Goal: Contribute content

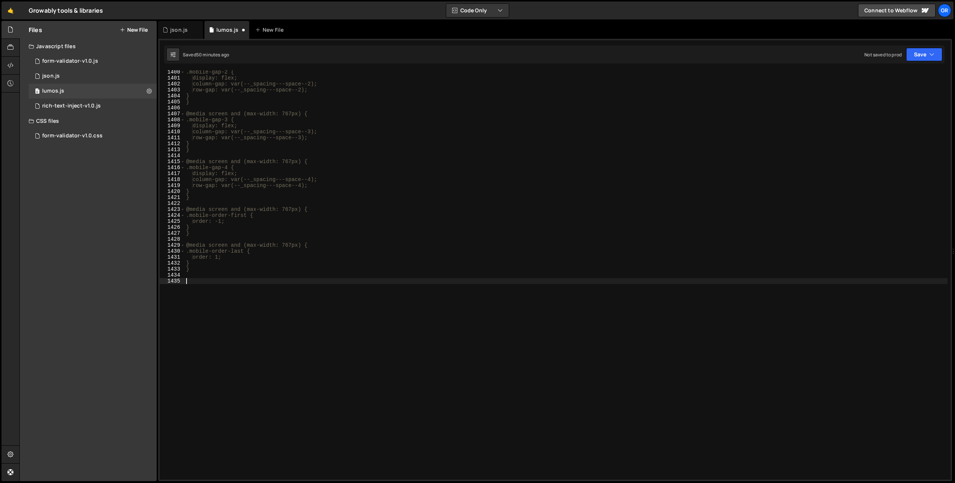
scroll to position [8357, 0]
click at [265, 311] on div ".mobile-gap-2 { display: flex; column-gap: var(--_spacing---space--2); row-gap:…" at bounding box center [566, 279] width 763 height 421
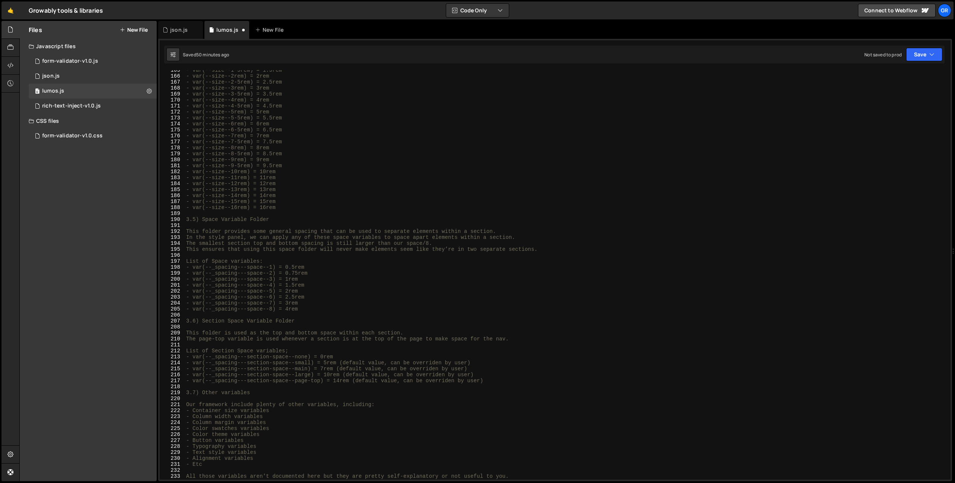
scroll to position [1157, 0]
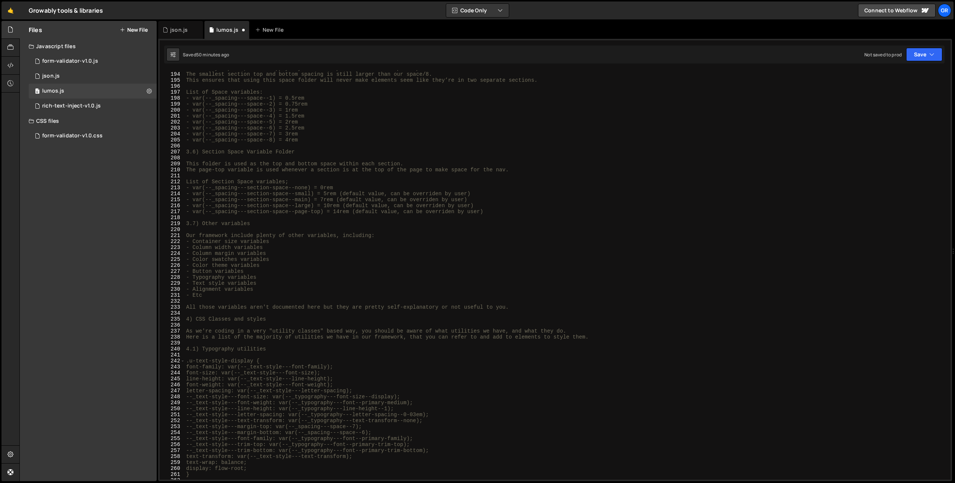
click at [280, 317] on div "In the style panel, we can apply any of these space variables to space apart el…" at bounding box center [566, 275] width 763 height 421
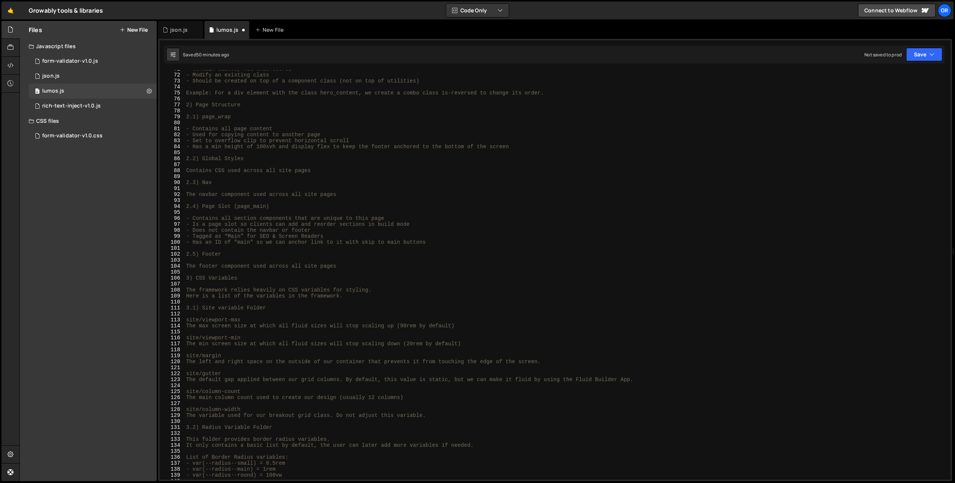
scroll to position [426, 0]
click at [187, 279] on div "- Contain dashes, not underscores - Modify an existing class - Should be create…" at bounding box center [566, 278] width 763 height 421
type textarea "3) CSS Variables"
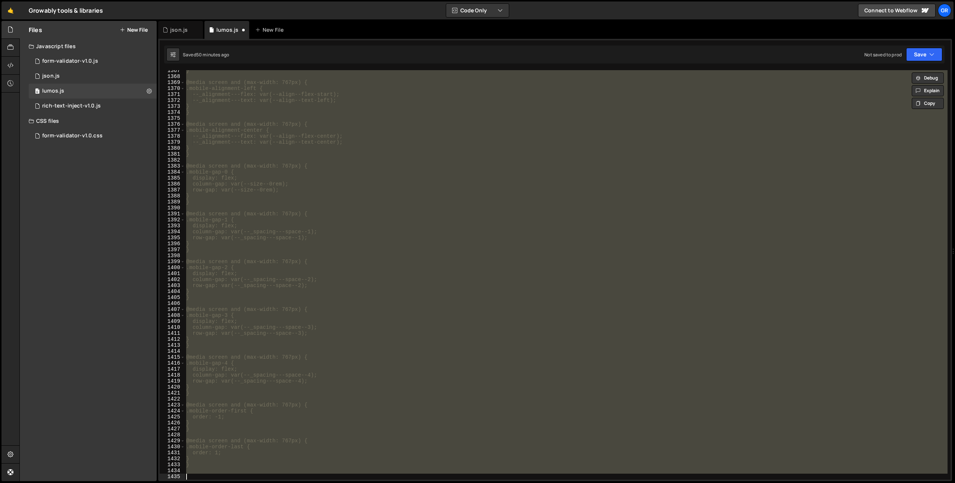
click at [282, 95] on div "} @media screen and (max-width: 767px) { .mobile-alignment-left { --_alignment-…" at bounding box center [566, 274] width 763 height 409
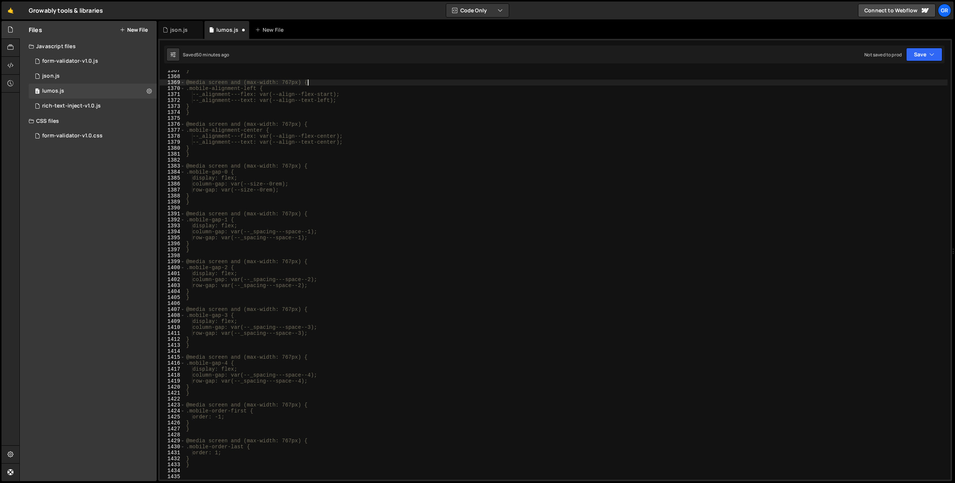
click at [311, 81] on div "} @media screen and (max-width: 767px) { .mobile-alignment-left { --_alignment-…" at bounding box center [566, 278] width 763 height 421
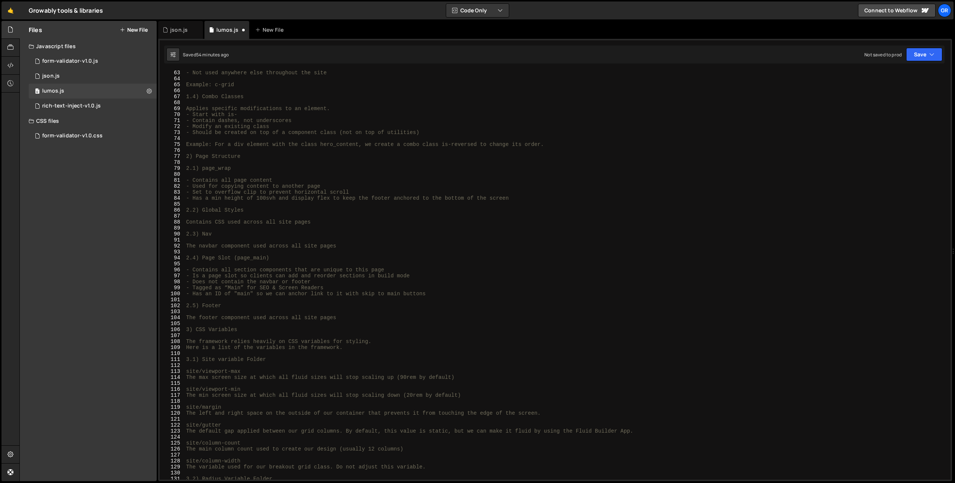
scroll to position [376, 0]
click at [195, 330] on div "- Not used anywhere else throughout the site Example: c-grid 1.4) Combo Classes…" at bounding box center [566, 280] width 763 height 421
type textarea "3) CSS Variables"
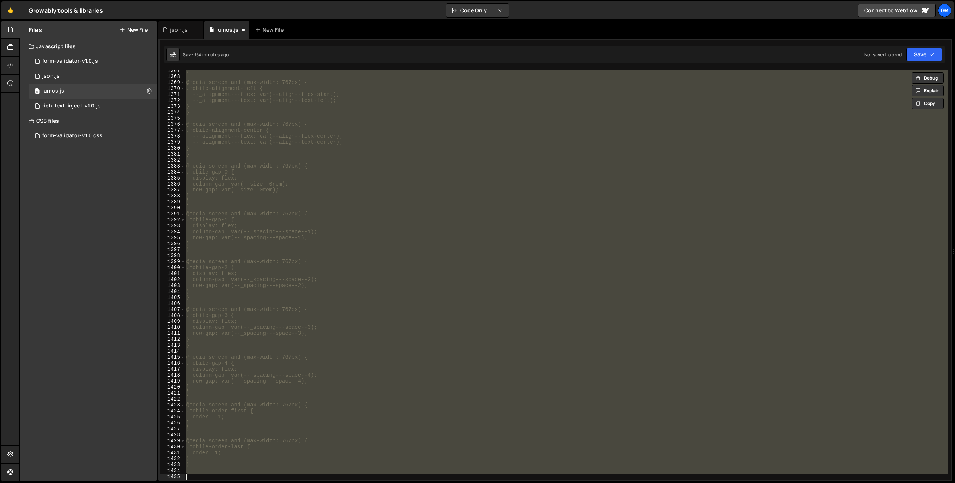
scroll to position [431, 0]
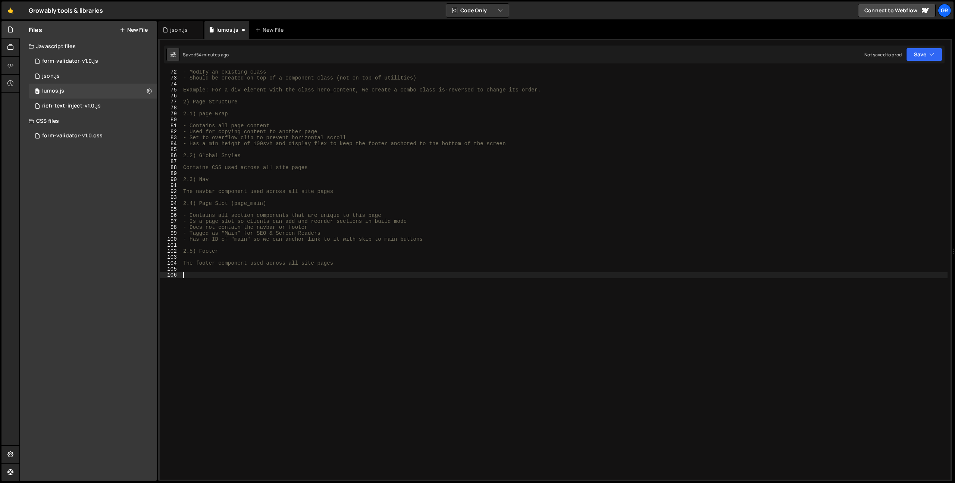
click at [135, 28] on button "New File" at bounding box center [134, 30] width 28 height 6
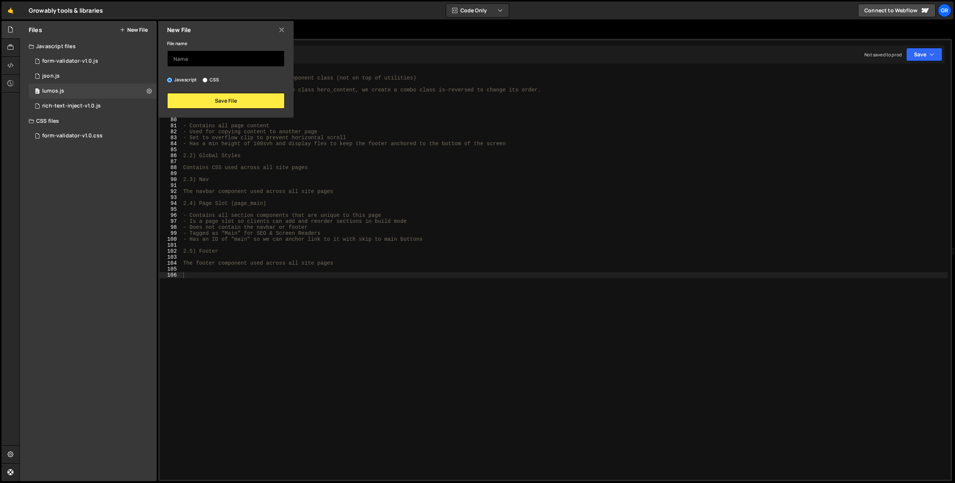
click at [199, 59] on input "text" at bounding box center [225, 58] width 117 height 16
type input "c"
type input "styleguide"
click at [205, 97] on button "Save File" at bounding box center [225, 101] width 117 height 16
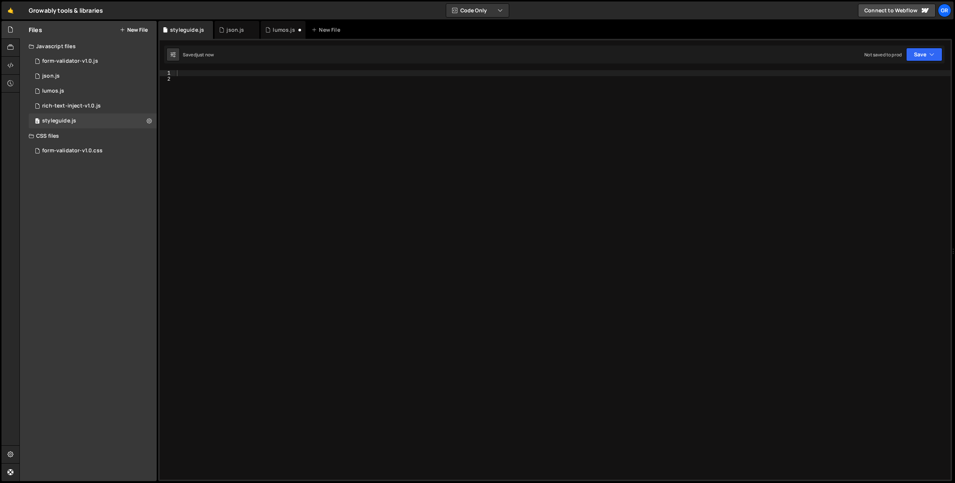
click at [223, 157] on div at bounding box center [562, 280] width 775 height 421
paste textarea "}"
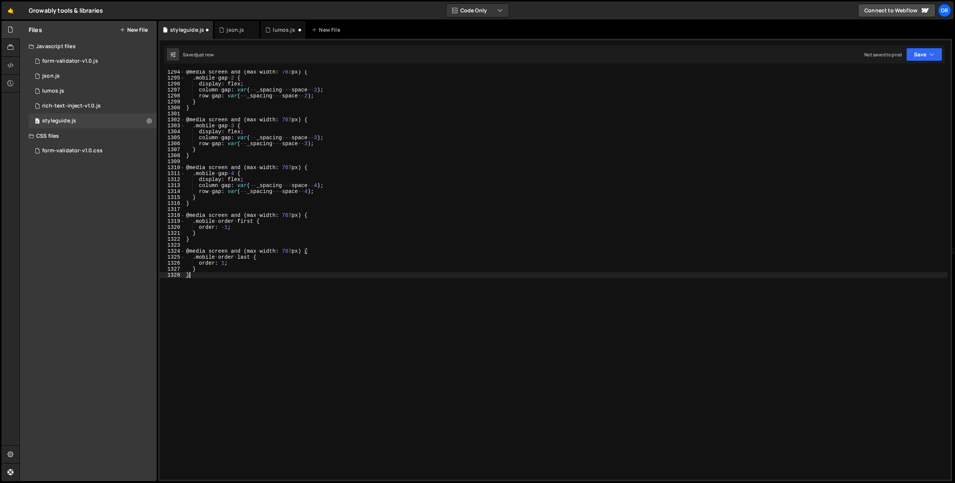
scroll to position [0, 0]
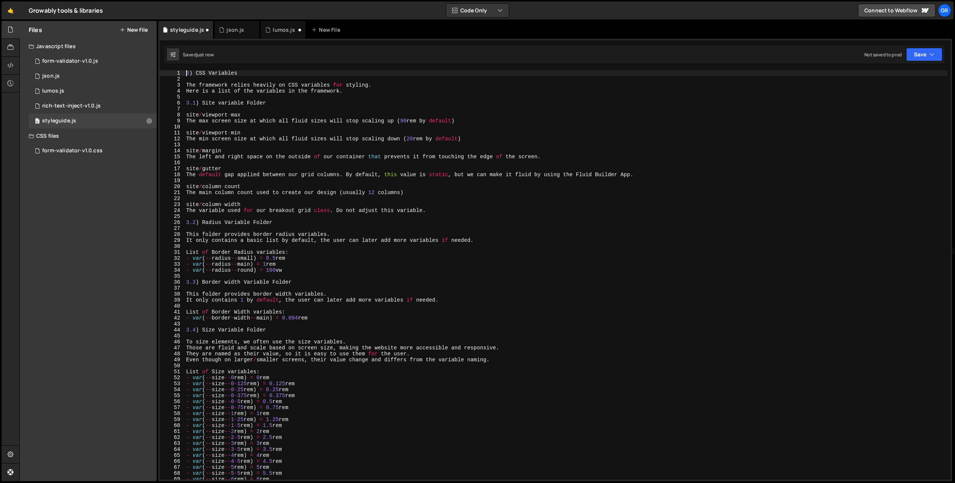
type textarea "3) CSS Variables"
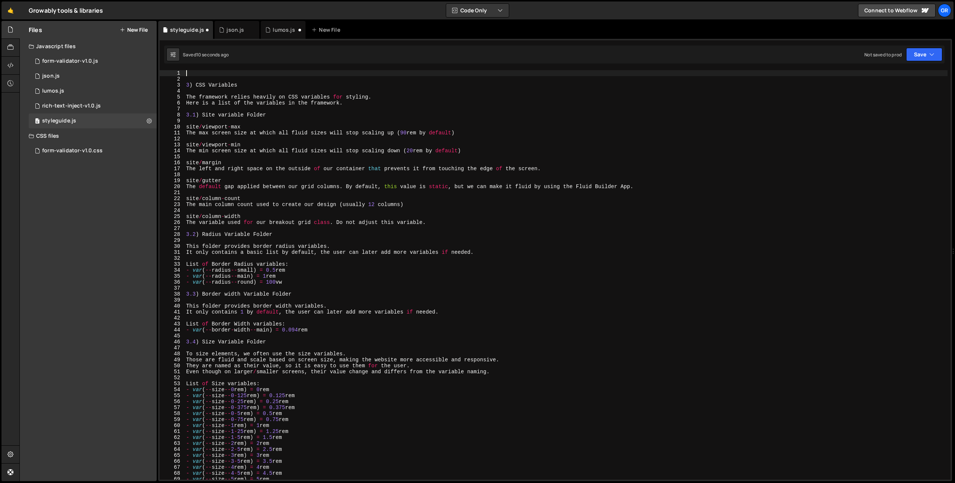
type textarea "/*"
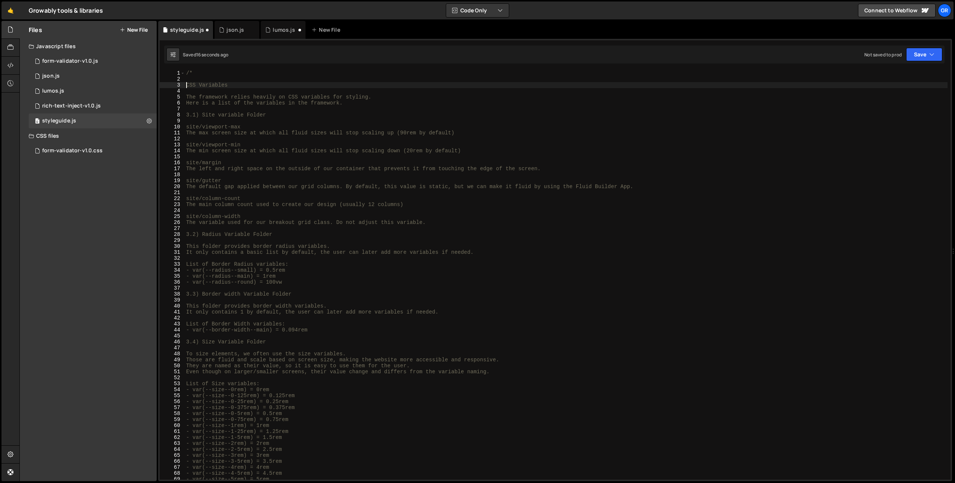
type textarea "3) CSS Variables"
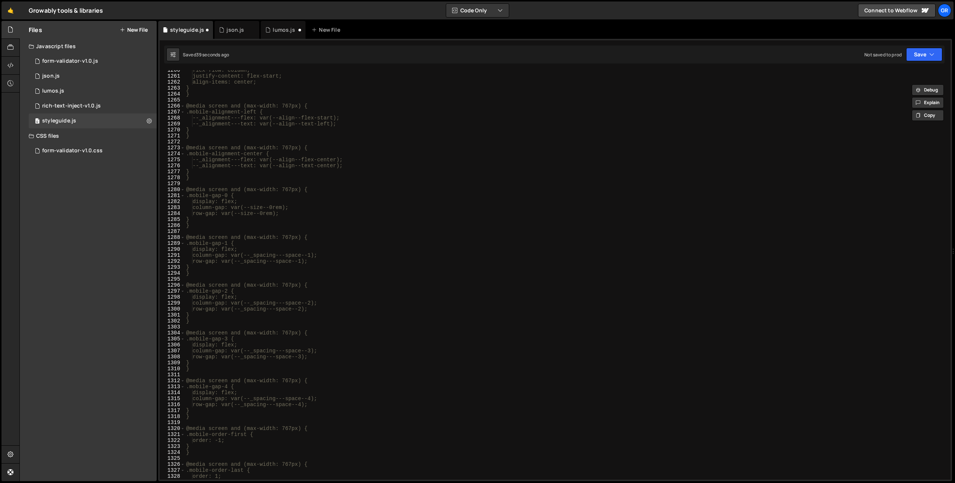
scroll to position [7730, 0]
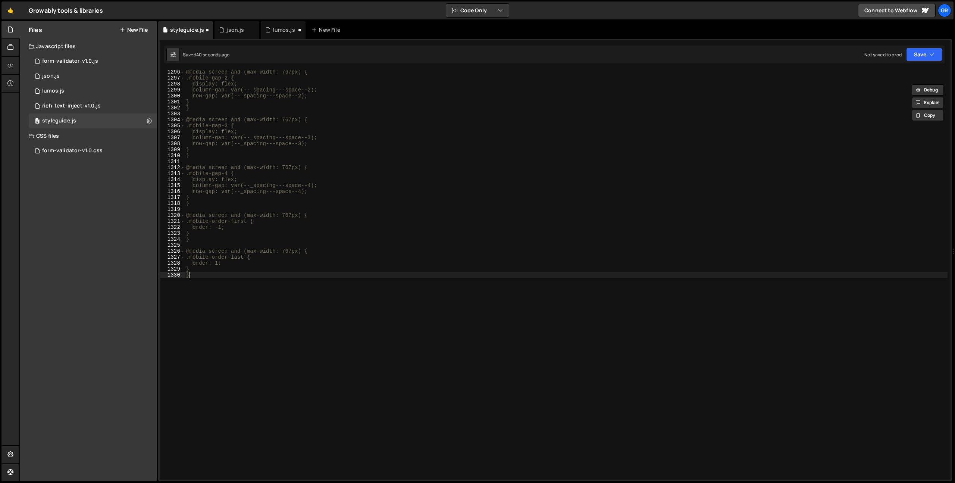
click at [323, 424] on div "@media screen and (max-width: 767px) { .mobile-gap-2 { display: flex; column-ga…" at bounding box center [566, 279] width 763 height 421
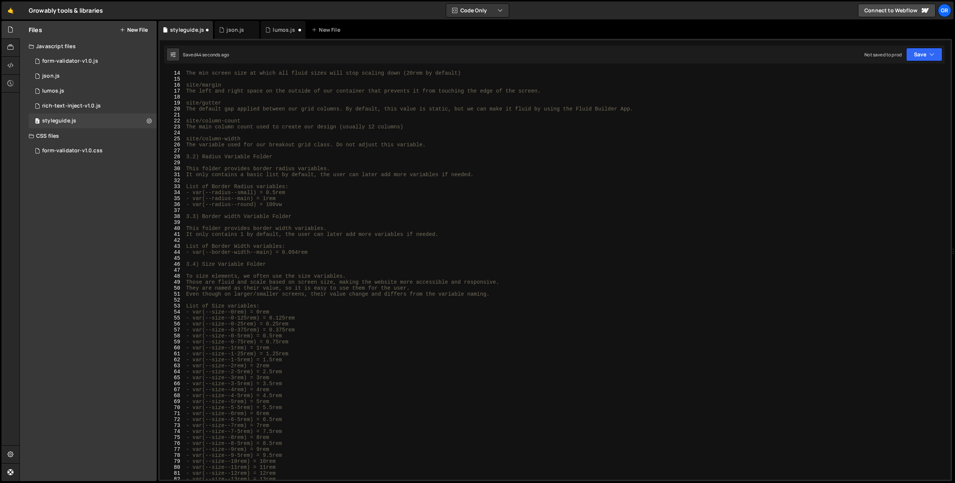
scroll to position [0, 0]
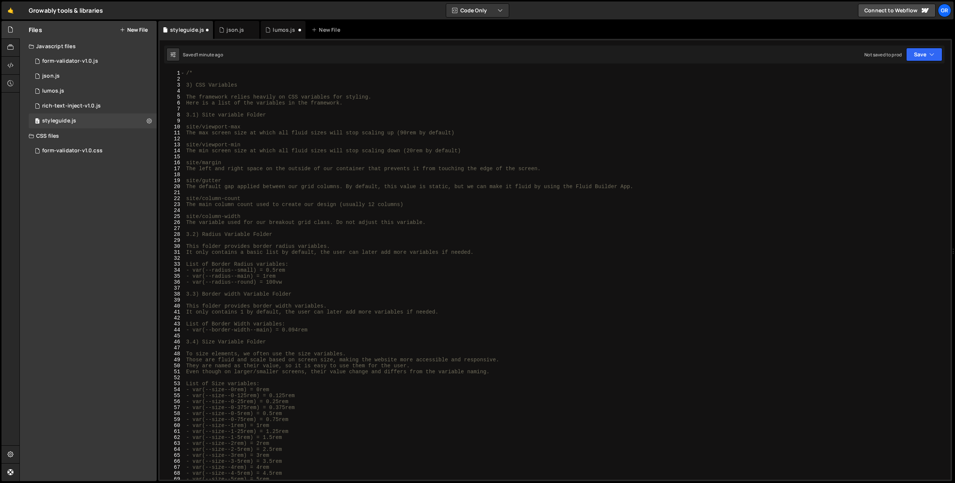
click at [187, 85] on div "/* 3) CSS Variables The framework relies heavily on CSS variables for styling. …" at bounding box center [566, 280] width 763 height 421
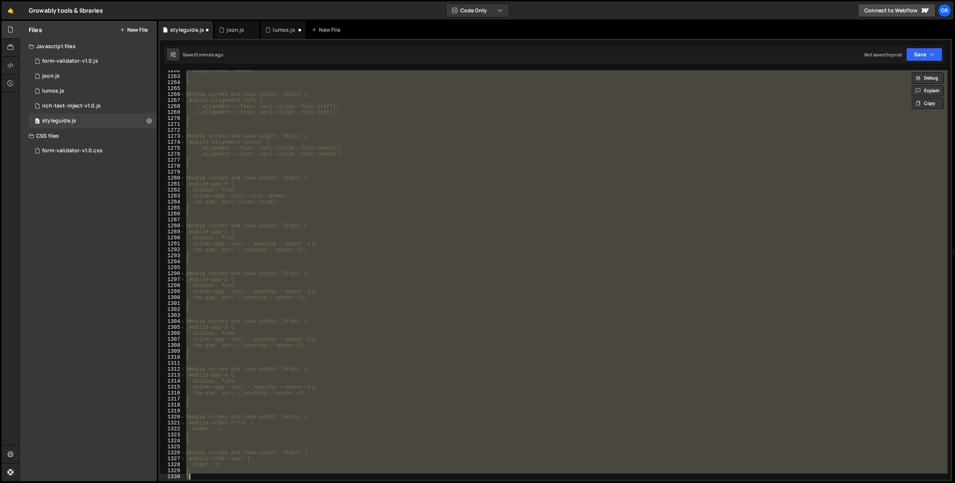
scroll to position [7528, 0]
click at [280, 230] on div "align-items: center; } } @media screen and (max-width: 767px) { .mobile-alignme…" at bounding box center [566, 274] width 763 height 409
type textarea ".mobile-gap-1 {"
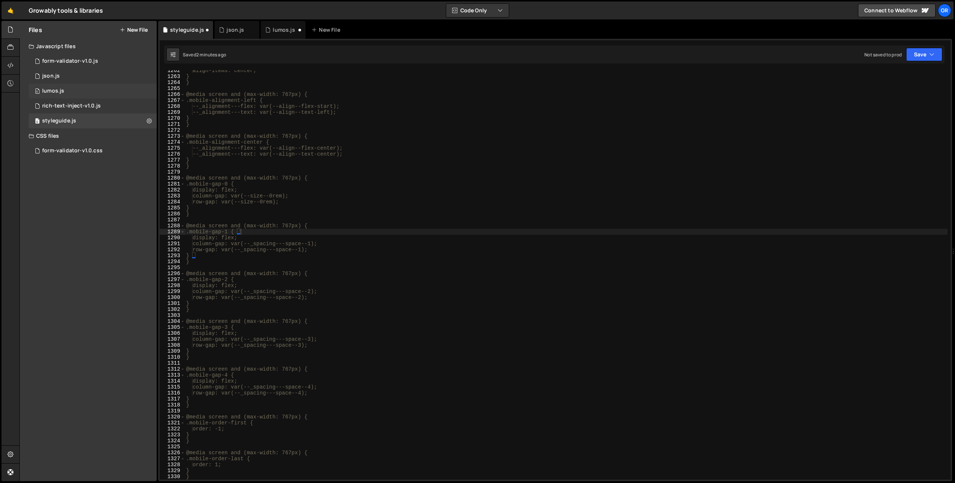
click at [78, 90] on div "0 lumos.js 0" at bounding box center [93, 91] width 128 height 15
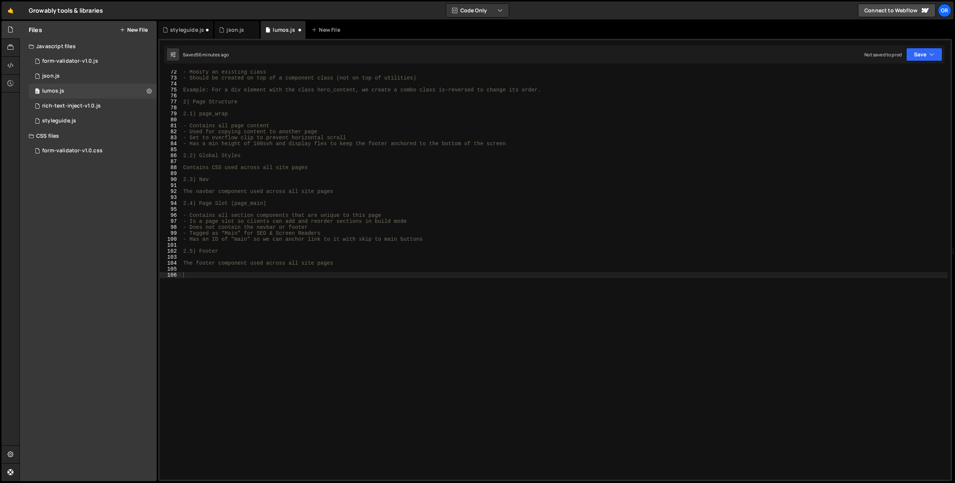
click at [251, 298] on div "- Modify an existing class - Should be created on top of a component class (not…" at bounding box center [565, 279] width 766 height 421
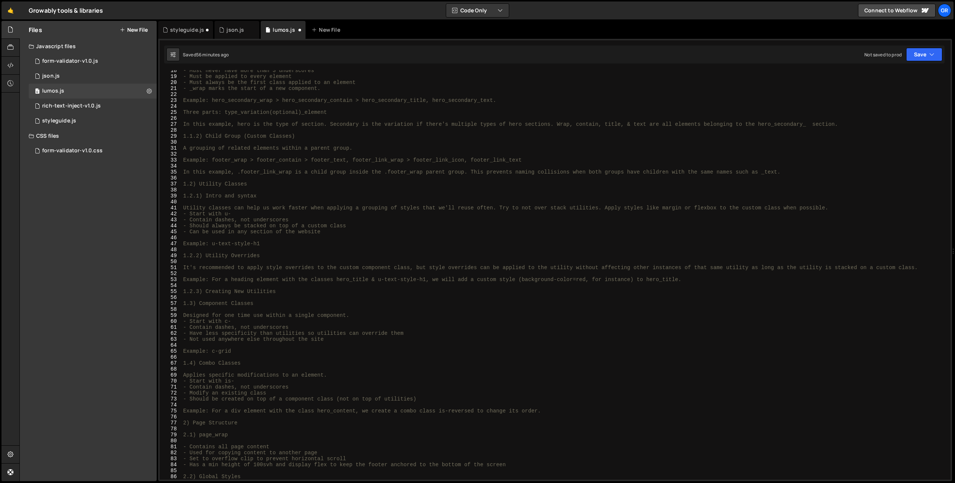
scroll to position [0, 0]
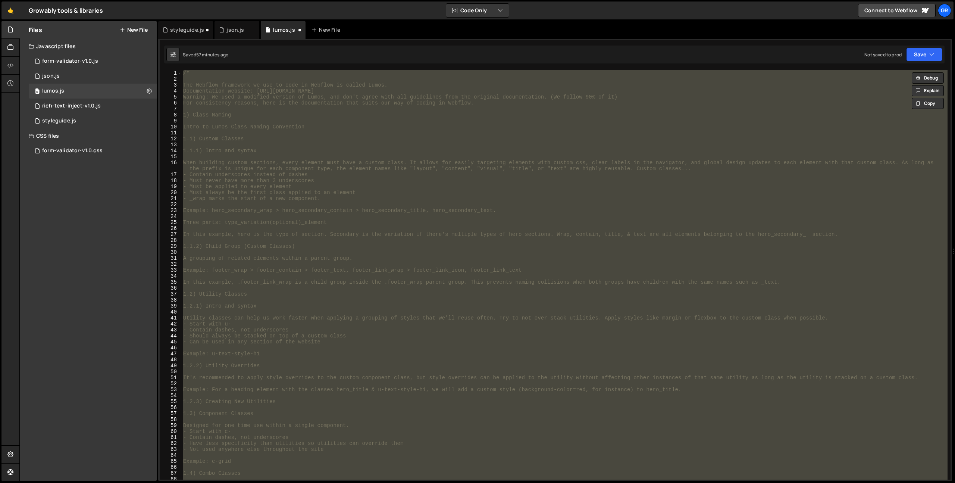
click at [287, 184] on div "/* The Webflow framework we use to code in Webflow is called Lumos. Documentati…" at bounding box center [565, 274] width 766 height 409
type textarea "- Must be applied to every element"
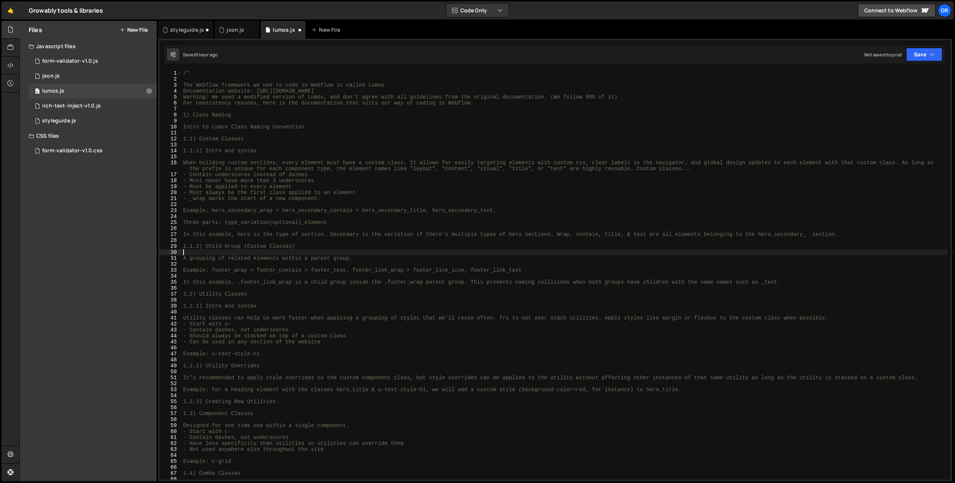
click at [298, 249] on div "/* The Webflow framework we use to code in Webflow is called Lumos. Documentati…" at bounding box center [565, 280] width 766 height 421
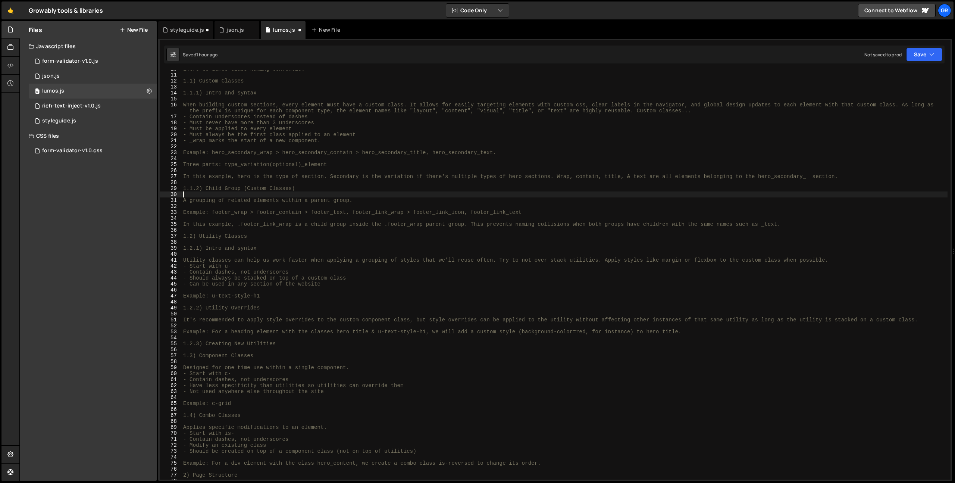
scroll to position [58, 0]
click at [55, 120] on div "styleguide.js" at bounding box center [59, 120] width 34 height 7
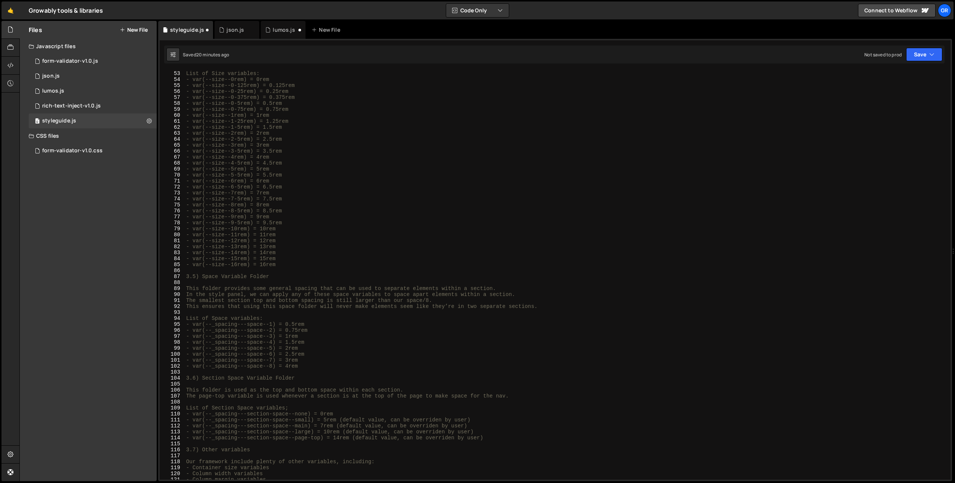
scroll to position [0, 0]
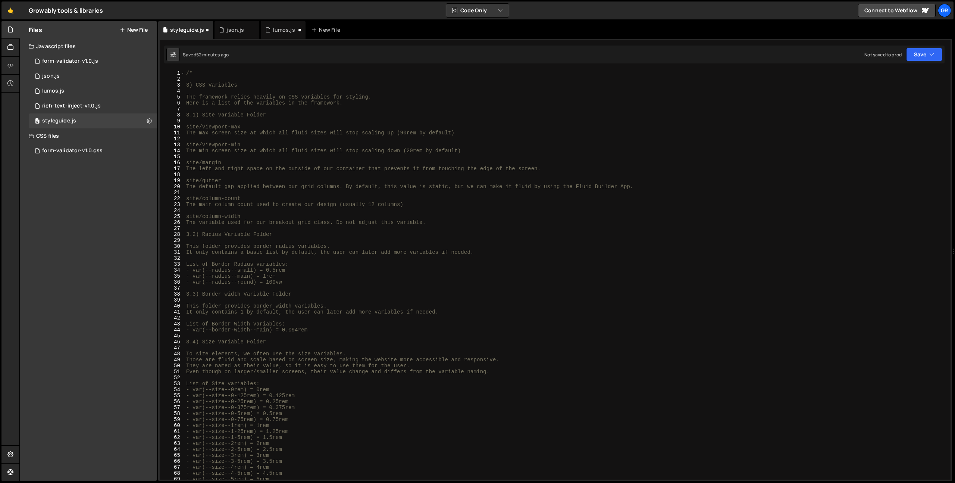
type textarea "3) CSS Variables"
drag, startPoint x: 187, startPoint y: 85, endPoint x: 189, endPoint y: 91, distance: 6.2
click at [187, 85] on div "/* 3) CSS Variables The framework relies heavily on CSS variables for styling. …" at bounding box center [566, 280] width 763 height 421
click at [78, 87] on div "0 lumos.js 0" at bounding box center [93, 91] width 128 height 15
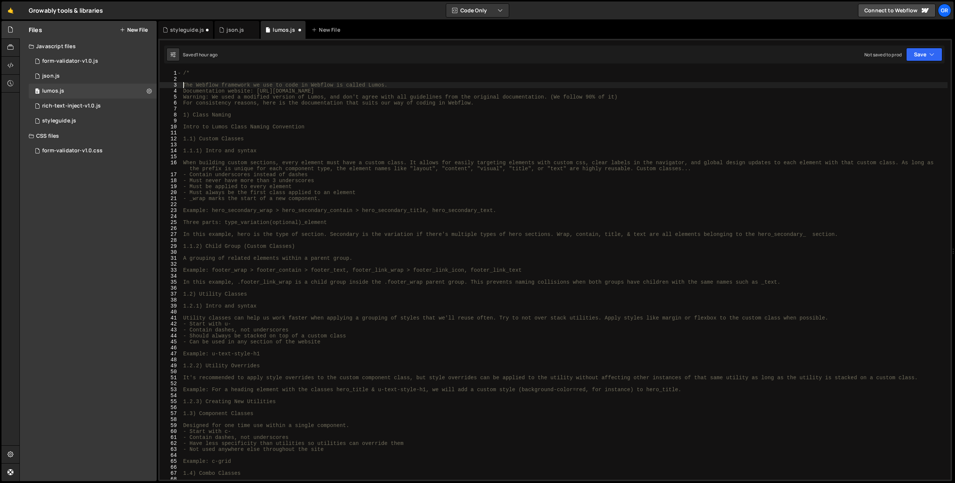
click at [184, 85] on div "/* The Webflow framework we use to code in Webflow is called Lumos. Documentati…" at bounding box center [565, 280] width 766 height 421
type textarea "The footer component used across all site pages"
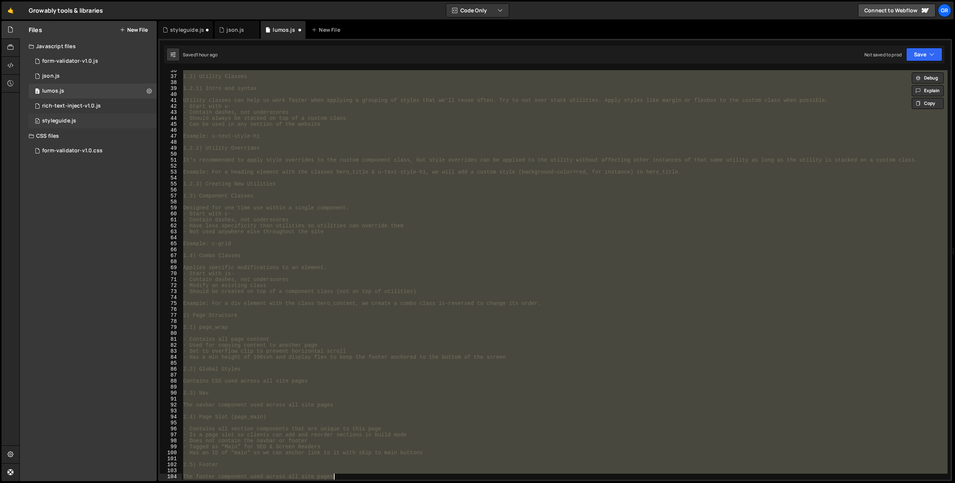
click at [66, 121] on div "styleguide.js" at bounding box center [59, 120] width 34 height 7
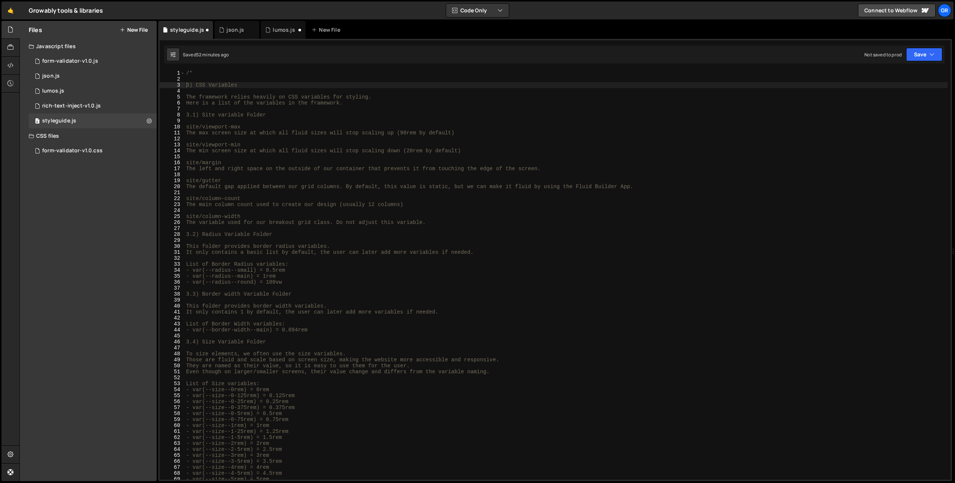
click at [187, 87] on div "/* 3) CSS Variables The framework relies heavily on CSS variables for styling. …" at bounding box center [566, 280] width 763 height 421
type textarea "} }"
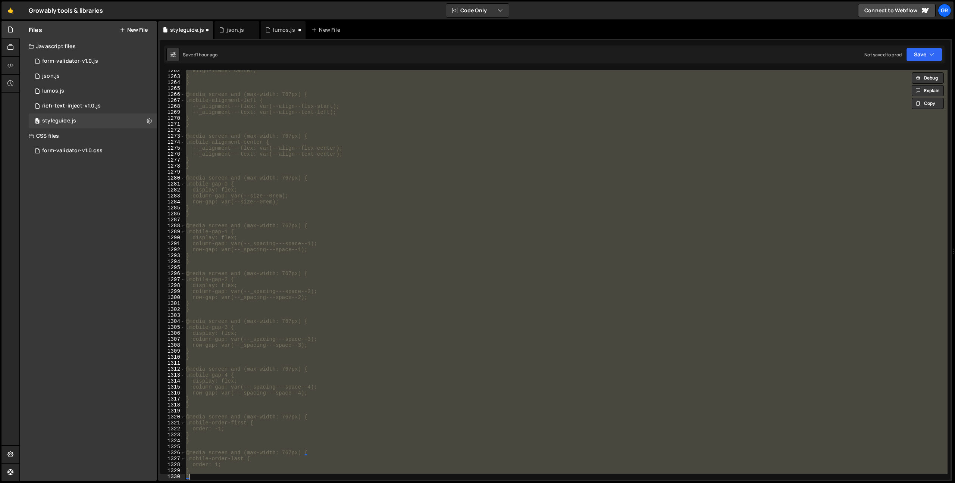
click at [72, 249] on div "Files New File Javascript files 0 form-validator-v1.0.js 0 0 json.js 0 0 lumos.…" at bounding box center [88, 251] width 137 height 460
click at [133, 29] on button "New File" at bounding box center [134, 30] width 28 height 6
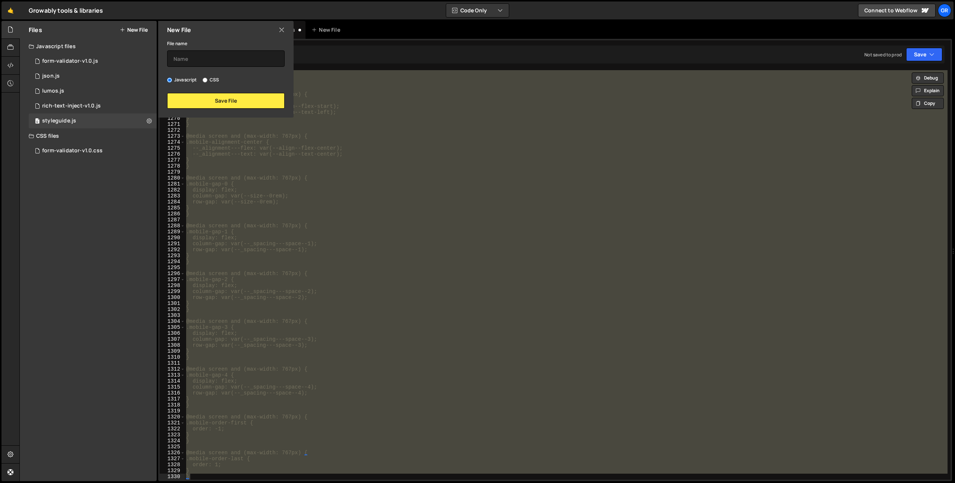
click at [213, 72] on div "File name Javascript CSS Save File" at bounding box center [225, 74] width 135 height 70
click at [216, 60] on input "text" at bounding box center [225, 58] width 117 height 16
type input "ai-prompt"
click at [213, 81] on label "CSS" at bounding box center [211, 79] width 16 height 7
click at [207, 81] on input "CSS" at bounding box center [205, 80] width 5 height 5
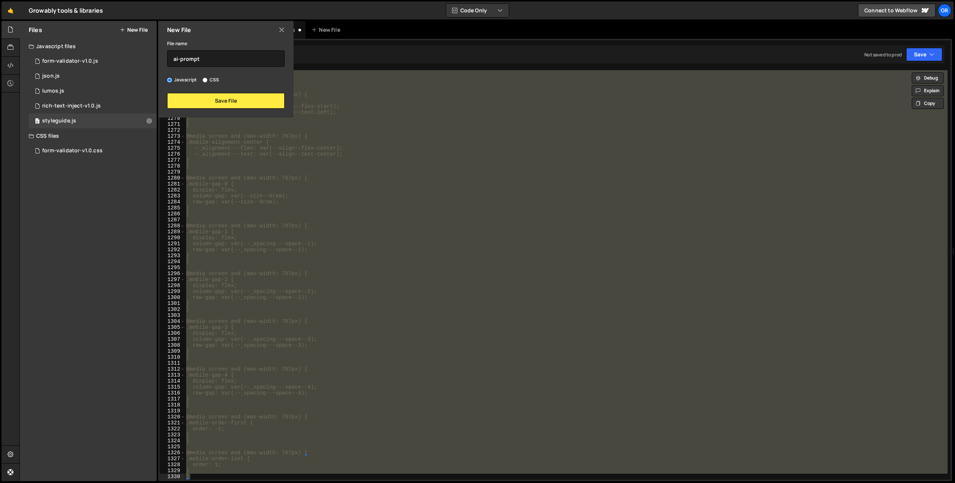
radio input "true"
click at [187, 82] on label "Javascript" at bounding box center [182, 79] width 30 height 7
click at [172, 82] on input "Javascript" at bounding box center [169, 80] width 5 height 5
radio input "true"
click at [197, 94] on button "Save File" at bounding box center [225, 101] width 117 height 16
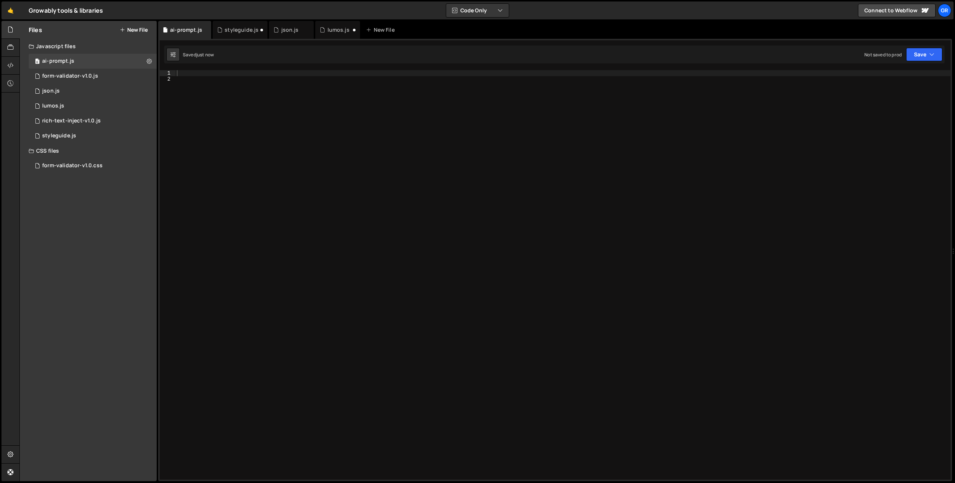
click at [242, 135] on div at bounding box center [562, 280] width 775 height 421
paste textarea "-- -"
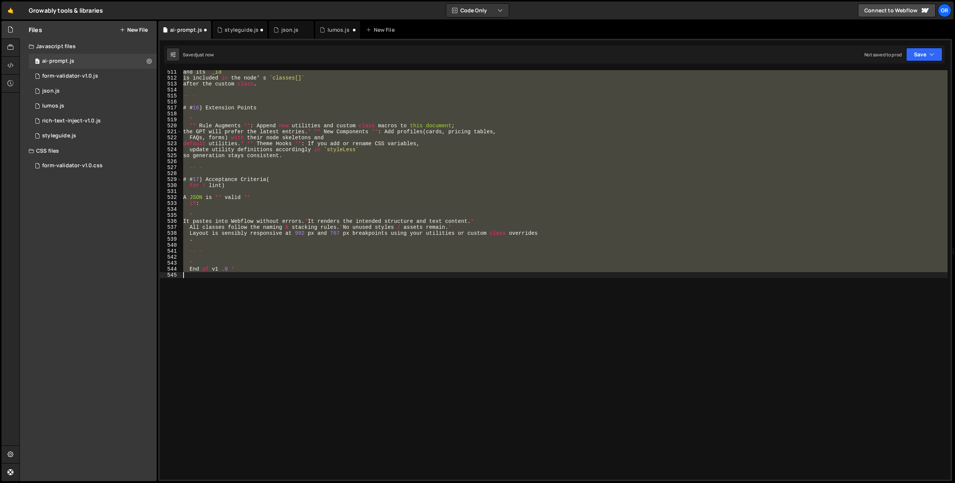
type textarea "*End of v1.0*"
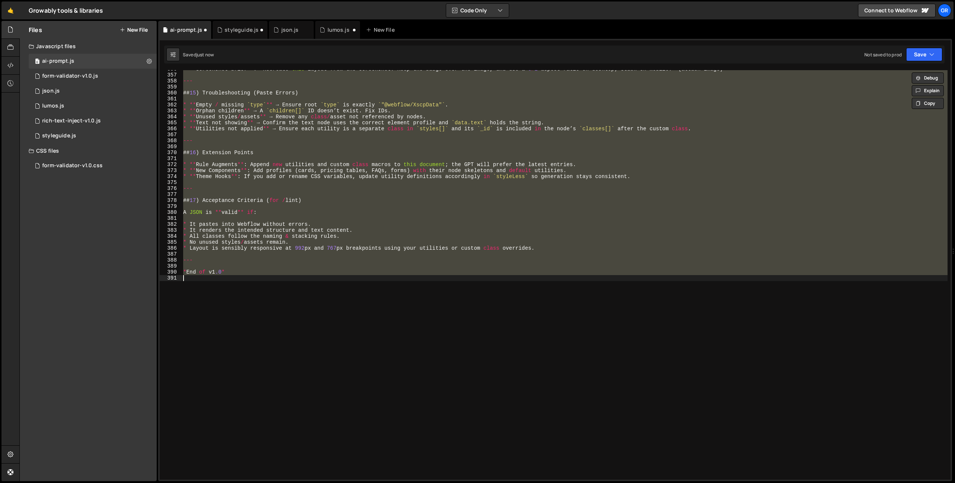
scroll to position [2272, 0]
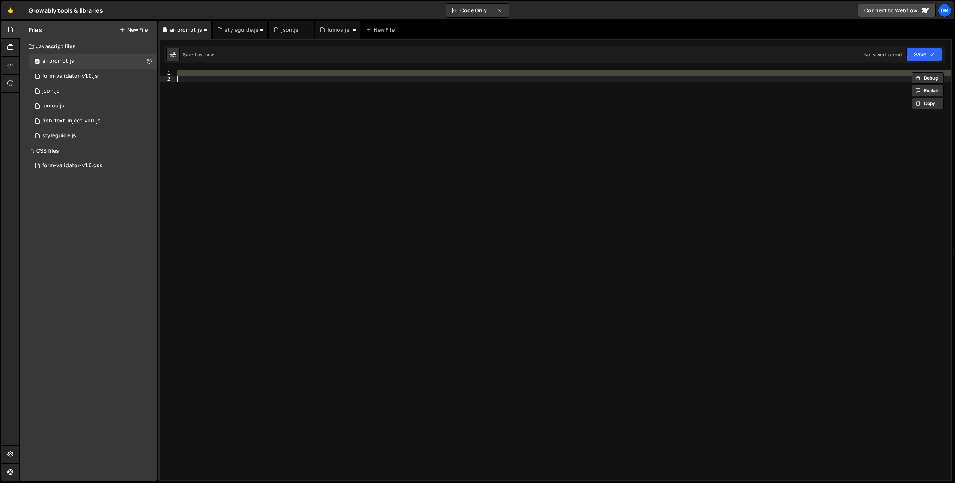
paste textarea
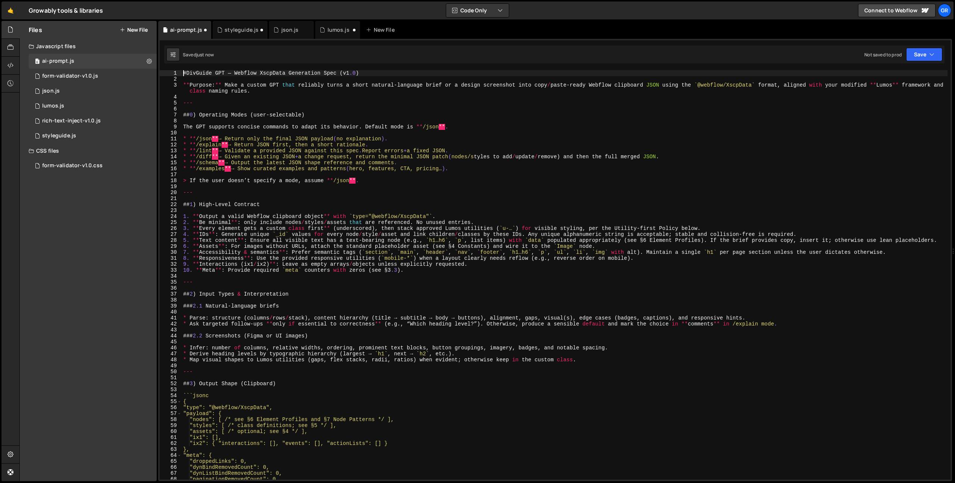
scroll to position [0, 0]
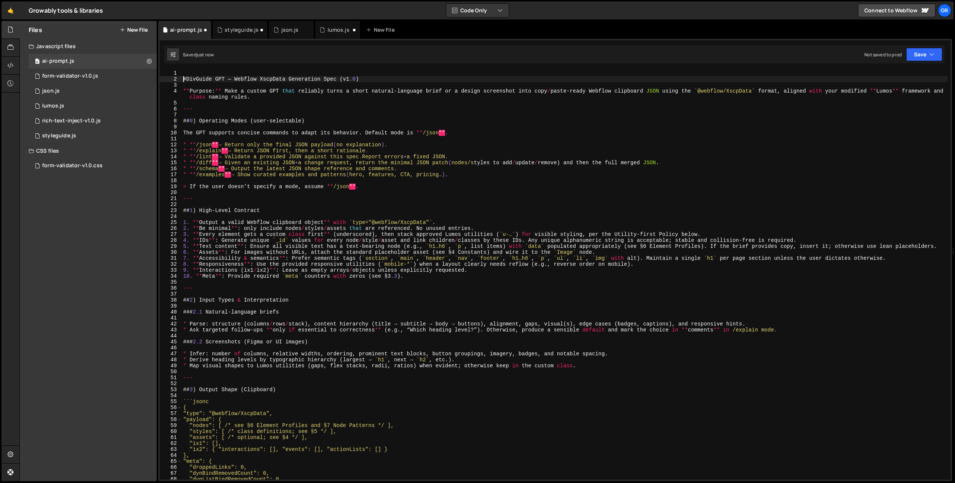
type textarea "# DivGuide GPT — Webflow XscpData Generation Spec (v1.0)"
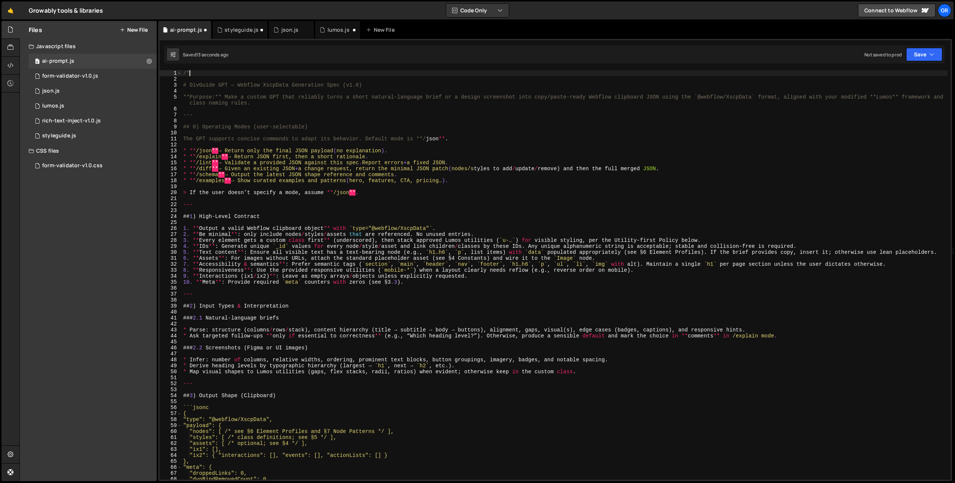
click at [426, 141] on div "/* # DivGuide GPT — Webflow XscpData Generation Spec (v1.0) **Purpose:** Make a…" at bounding box center [565, 280] width 766 height 421
type textarea "The GPT supports concise commands to adapt its behavior. Default mode is json."
type textarea "The GPT supports concise commands to adapt its behavior. Default mode is **/jso…"
type textarea "# DivGuide GPT — Webflow XscpData Generation Spec (v1.0)"
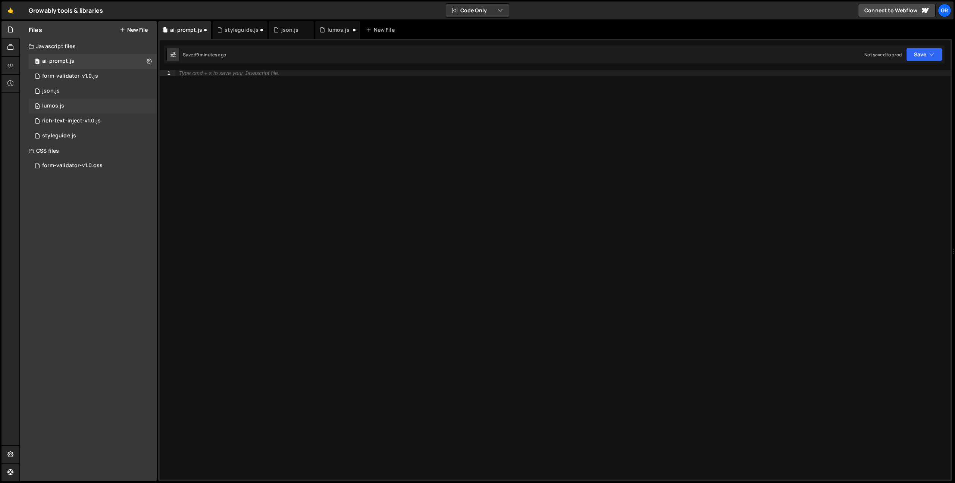
click at [72, 103] on div "0 lumos.js 0" at bounding box center [93, 105] width 128 height 15
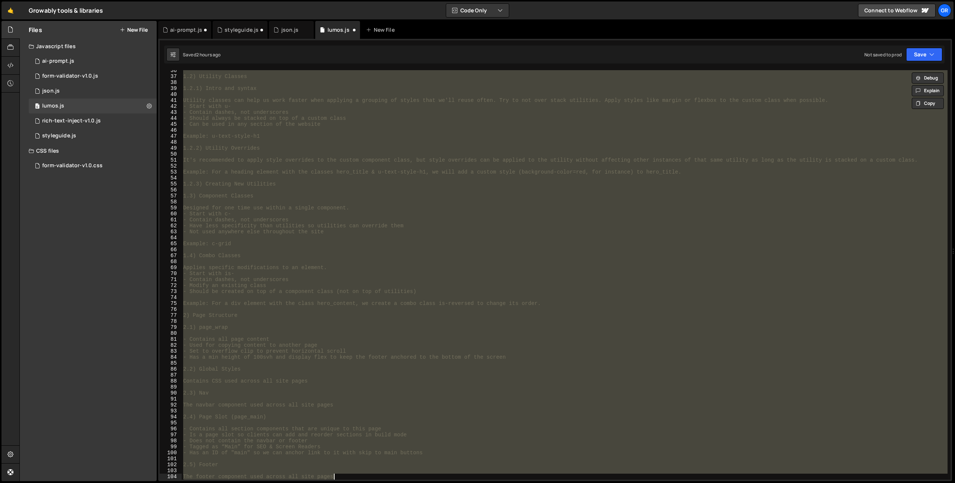
click at [297, 248] on div "1.2) Utility Classes 1.2.1) Intro and syntax Utility classes can help us work f…" at bounding box center [565, 274] width 766 height 409
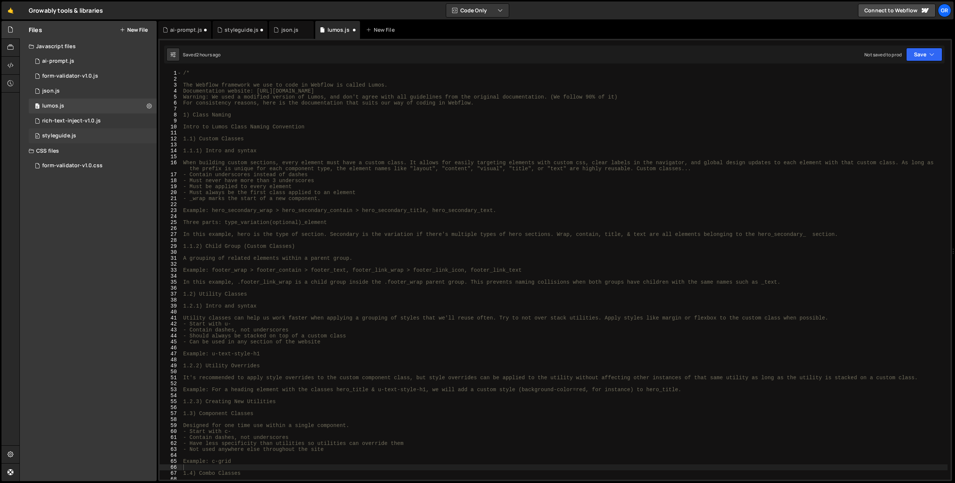
click at [75, 134] on div "0 styleguide.js 0" at bounding box center [93, 135] width 128 height 15
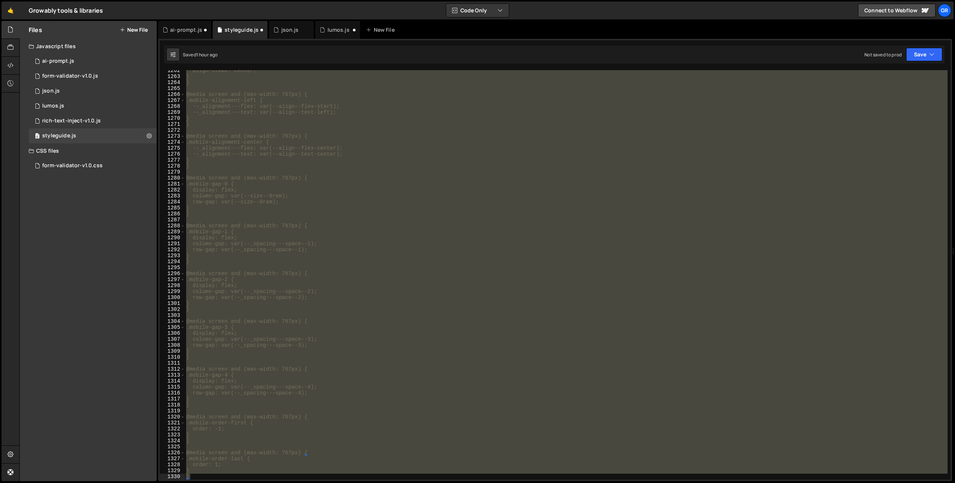
click at [344, 173] on div "align-items: center; } } @media screen and (max-width: 767px) { .mobile-alignme…" at bounding box center [566, 274] width 763 height 409
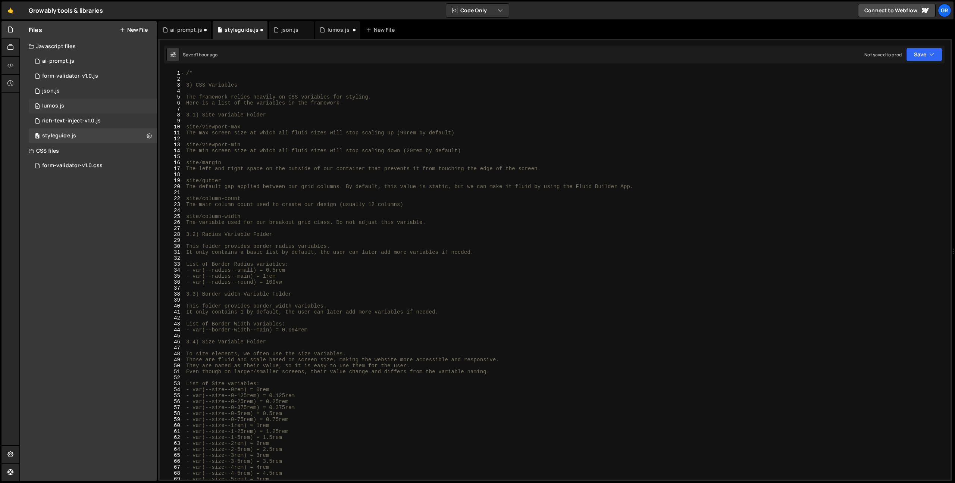
click at [66, 106] on div "0 lumos.js 0" at bounding box center [93, 105] width 128 height 15
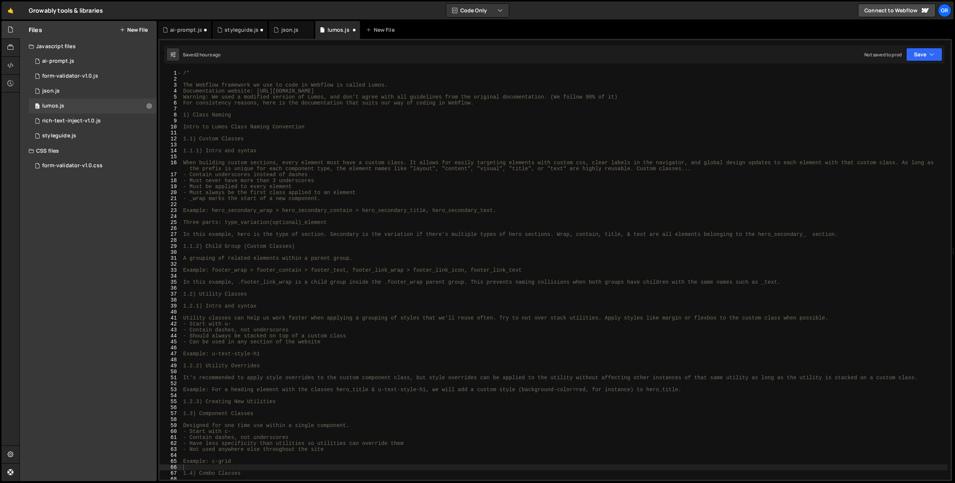
click at [63, 283] on div "Files New File Javascript files 0 ai-prompt.js 0 0 form-validator-v1.0.js 0 0 j…" at bounding box center [88, 251] width 137 height 460
